Goal: Information Seeking & Learning: Check status

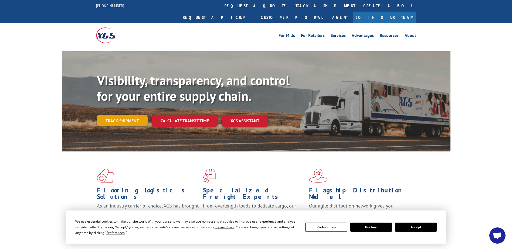
click at [120, 115] on link "Track shipment" at bounding box center [122, 120] width 51 height 11
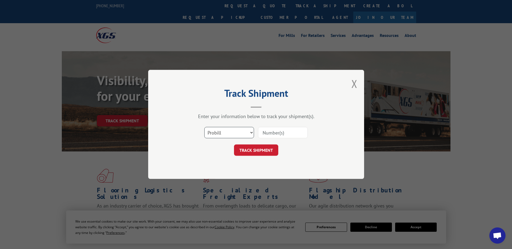
drag, startPoint x: 233, startPoint y: 131, endPoint x: 228, endPoint y: 135, distance: 6.8
click at [233, 131] on select "Select category... Probill BOL PO" at bounding box center [229, 132] width 50 height 11
select select "bol"
click at [204, 127] on select "Select category... Probill BOL PO" at bounding box center [229, 132] width 50 height 11
click at [288, 133] on input at bounding box center [283, 132] width 50 height 11
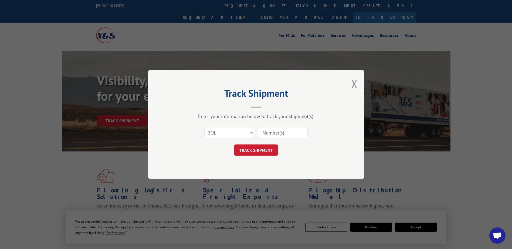
paste input "WY5060556."
type input "W"
click at [285, 134] on input at bounding box center [283, 132] width 50 height 11
paste input "2873523"
type input "2873523"
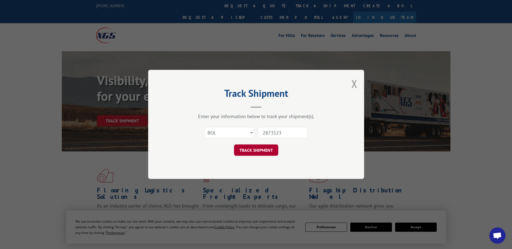
click at [257, 150] on button "TRACK SHIPMENT" at bounding box center [256, 150] width 44 height 11
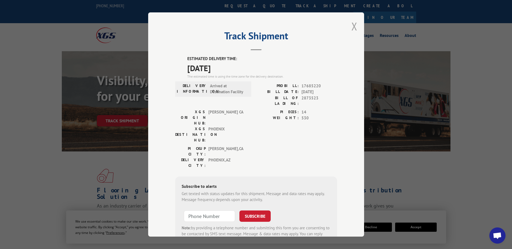
click at [353, 28] on button "Close modal" at bounding box center [355, 26] width 6 height 14
